Goal: Task Accomplishment & Management: Manage account settings

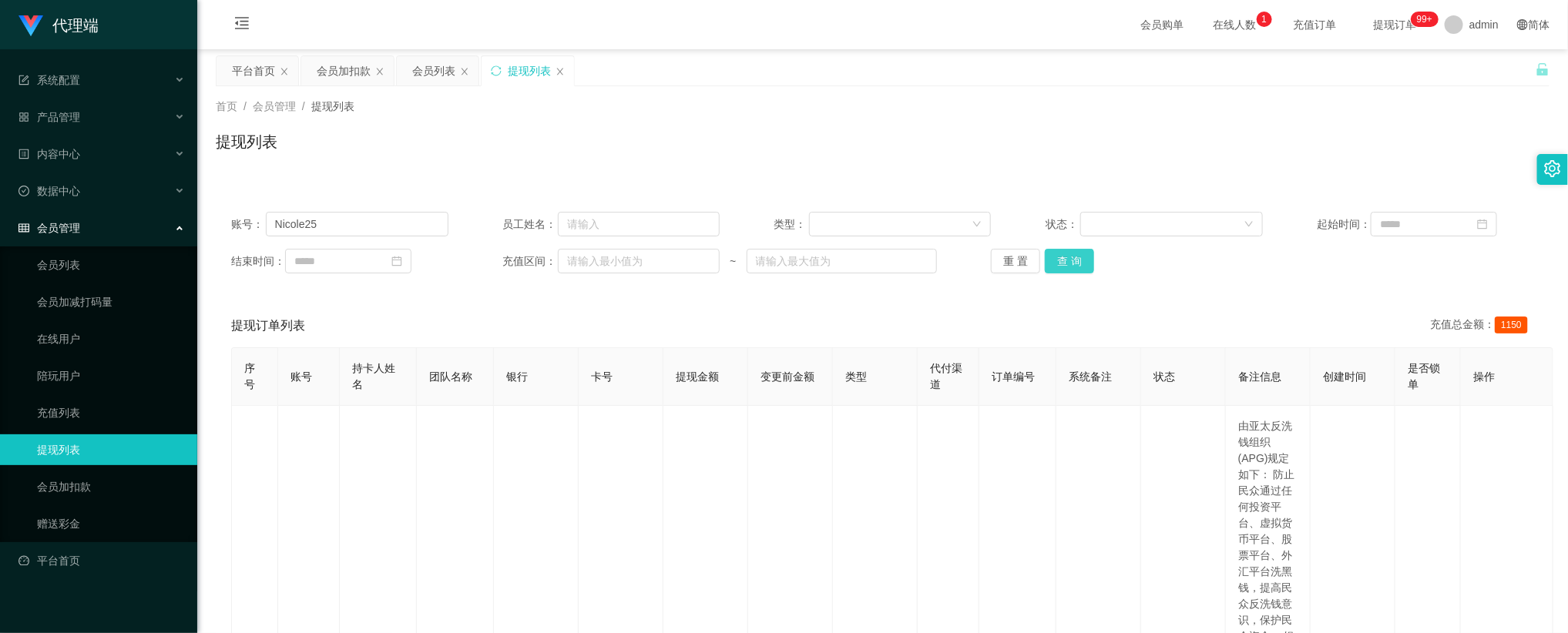
scroll to position [347, 0]
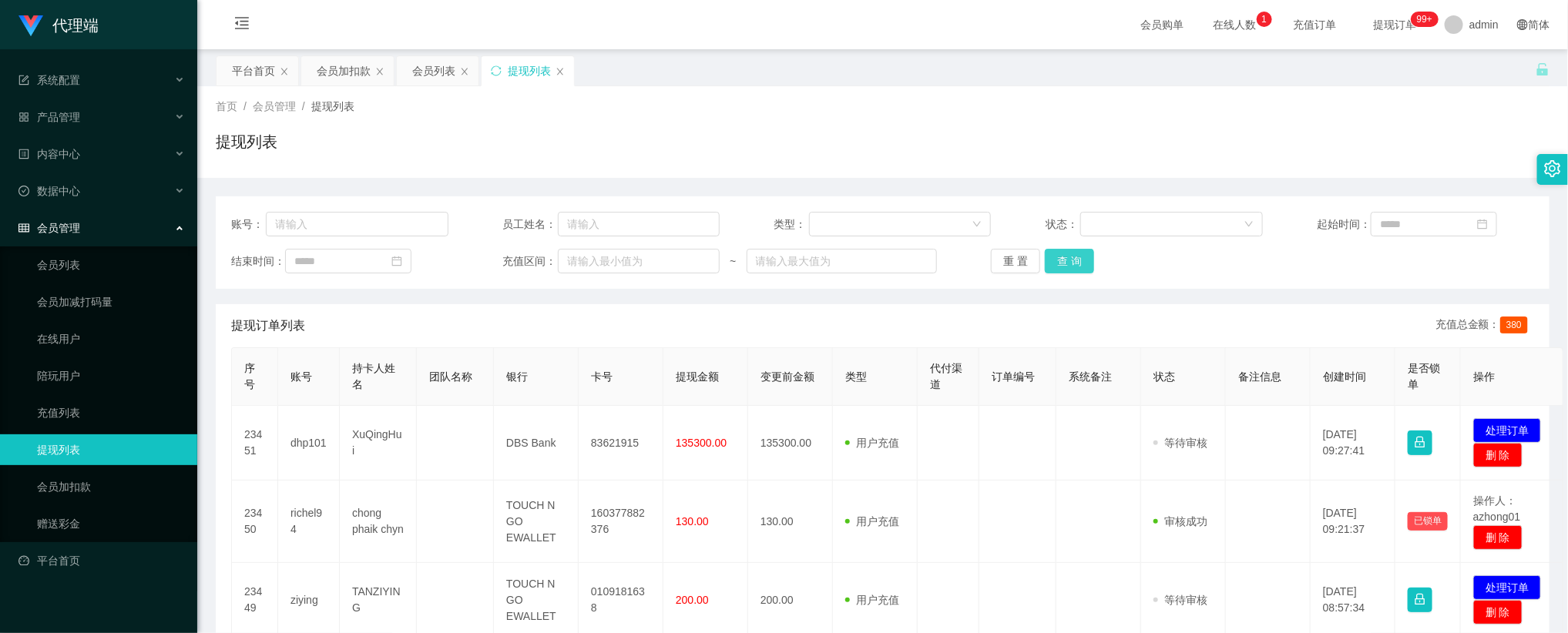
click at [1086, 253] on button "查 询" at bounding box center [1069, 260] width 50 height 24
click at [1445, 25] on span at bounding box center [1454, 24] width 19 height 19
click at [1464, 66] on span "退出登录" at bounding box center [1475, 68] width 43 height 13
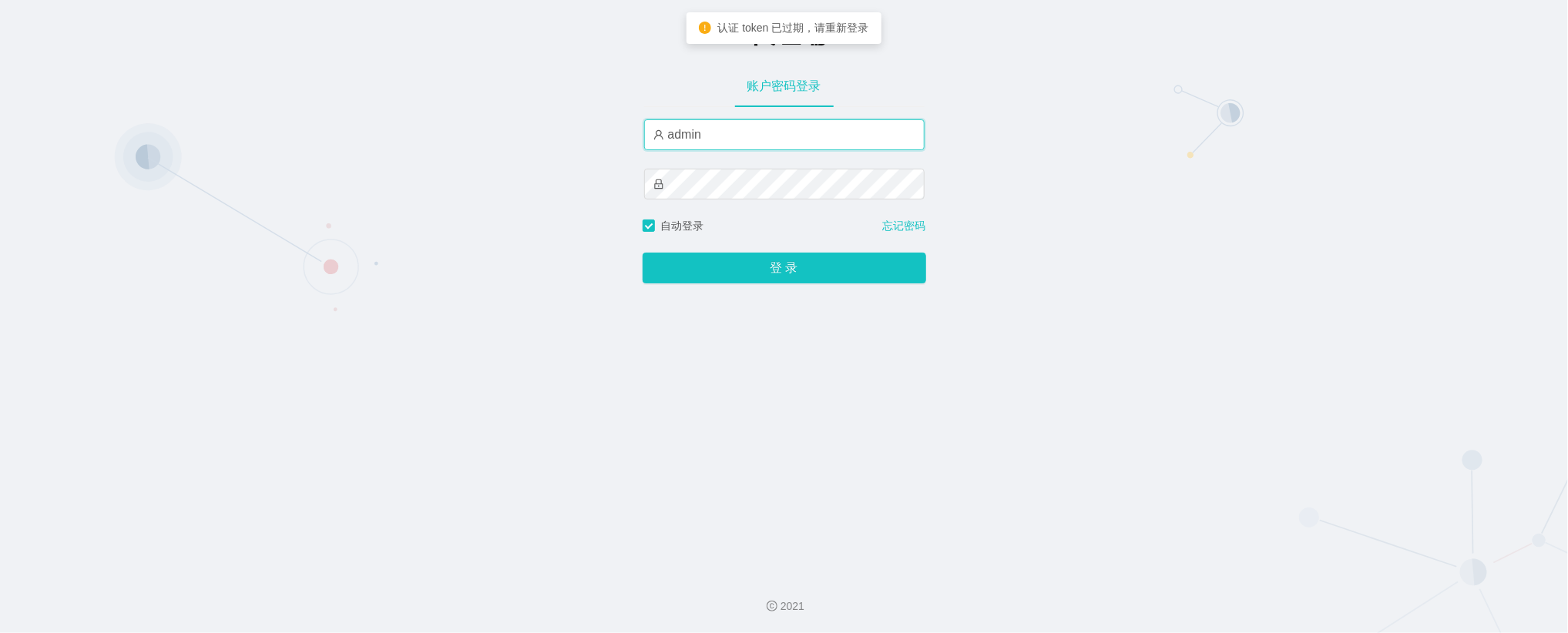
click at [767, 143] on input "admin" at bounding box center [784, 135] width 280 height 31
type input "金辉"
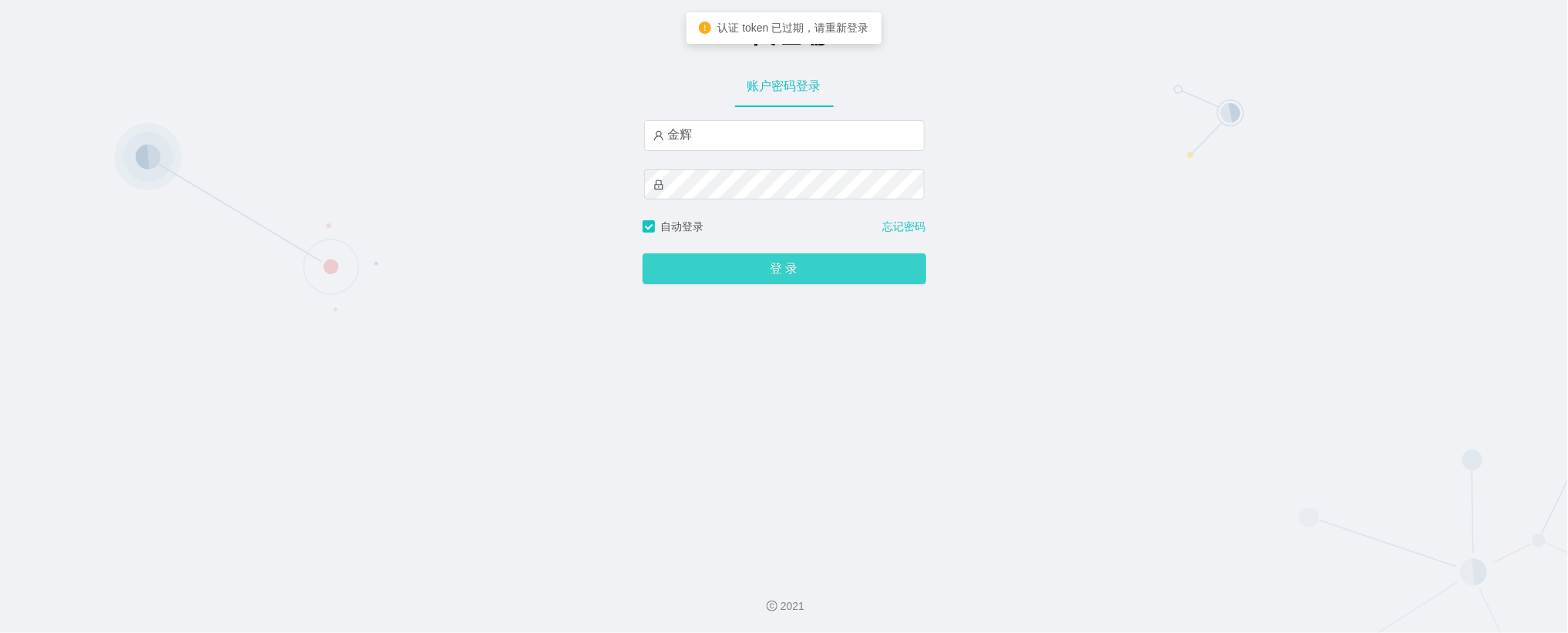
click at [788, 274] on button "登 录" at bounding box center [784, 268] width 284 height 31
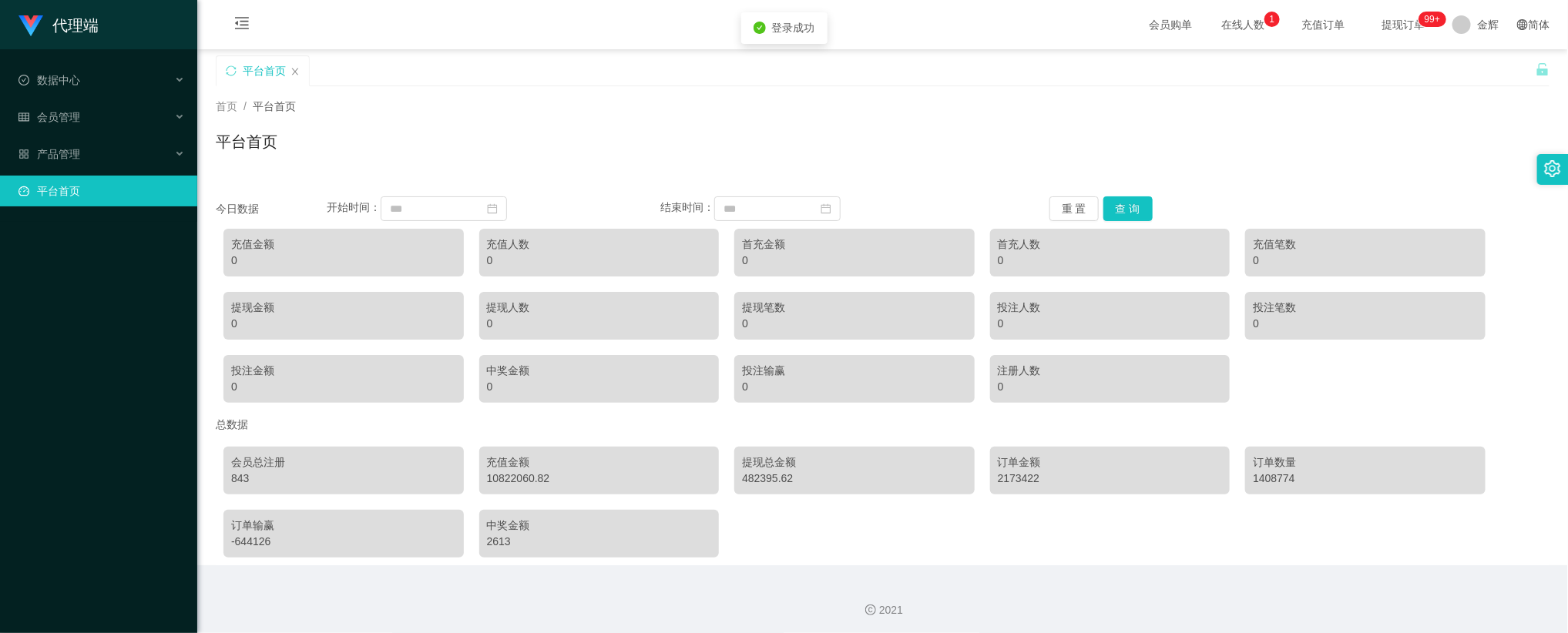
click at [1390, 32] on span "提现订单 99+" at bounding box center [1403, 24] width 80 height 50
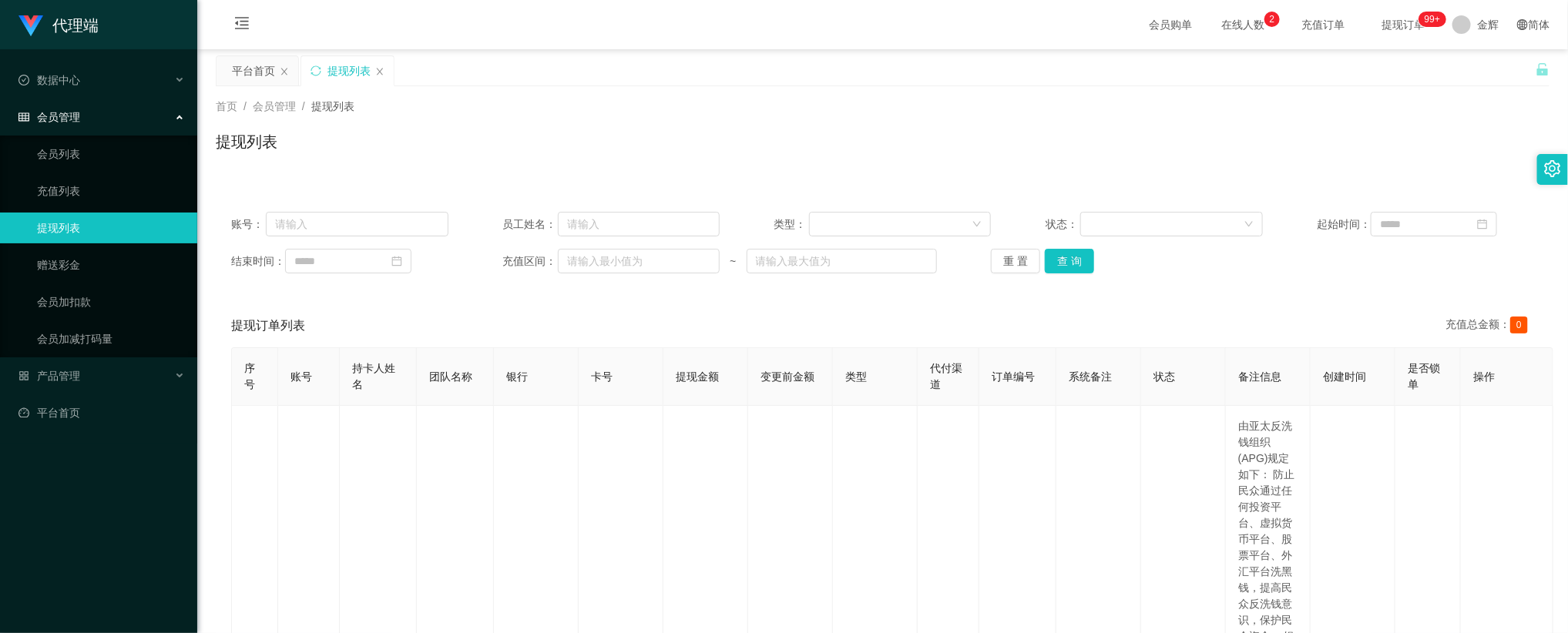
click at [863, 139] on div "提现列表" at bounding box center [883, 148] width 1334 height 35
click at [837, 127] on div "首页 / 会员管理 / 提现列表 / 提现列表" at bounding box center [883, 132] width 1334 height 67
click at [1401, 35] on span "提现订单 99+" at bounding box center [1403, 24] width 80 height 50
click at [1069, 258] on button "查 询" at bounding box center [1069, 260] width 50 height 24
click at [1406, 22] on span "提现订单 99+" at bounding box center [1402, 24] width 59 height 11
